Goal: Find specific page/section: Find specific page/section

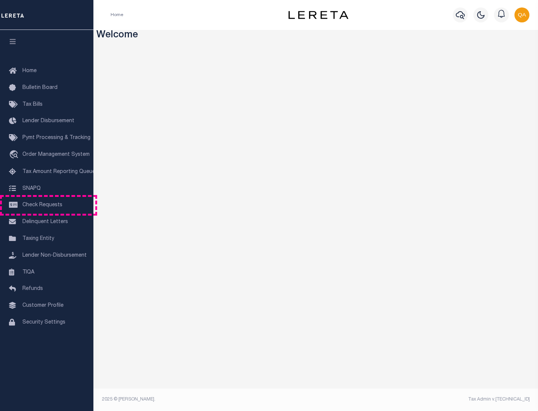
click at [47, 205] on span "Check Requests" at bounding box center [42, 205] width 40 height 5
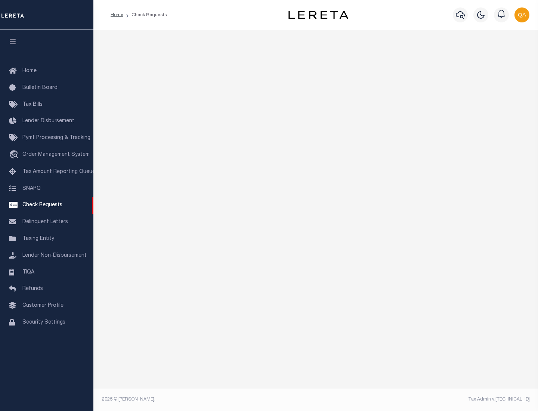
select select "50"
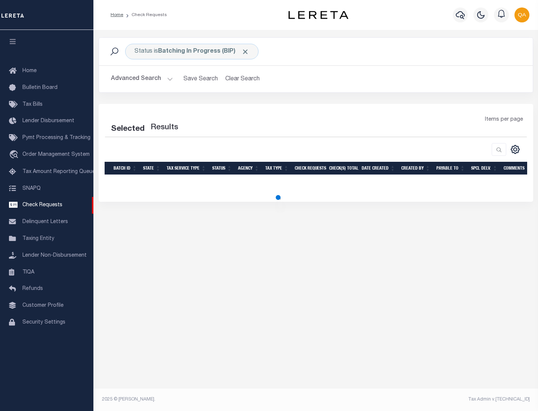
select select "50"
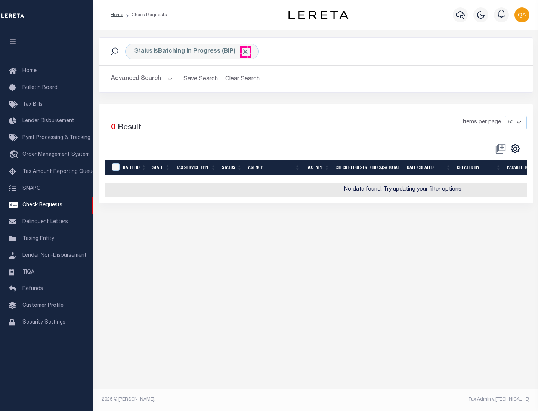
click at [246, 52] on span "Click to Remove" at bounding box center [245, 52] width 8 height 8
